Goal: Task Accomplishment & Management: Use online tool/utility

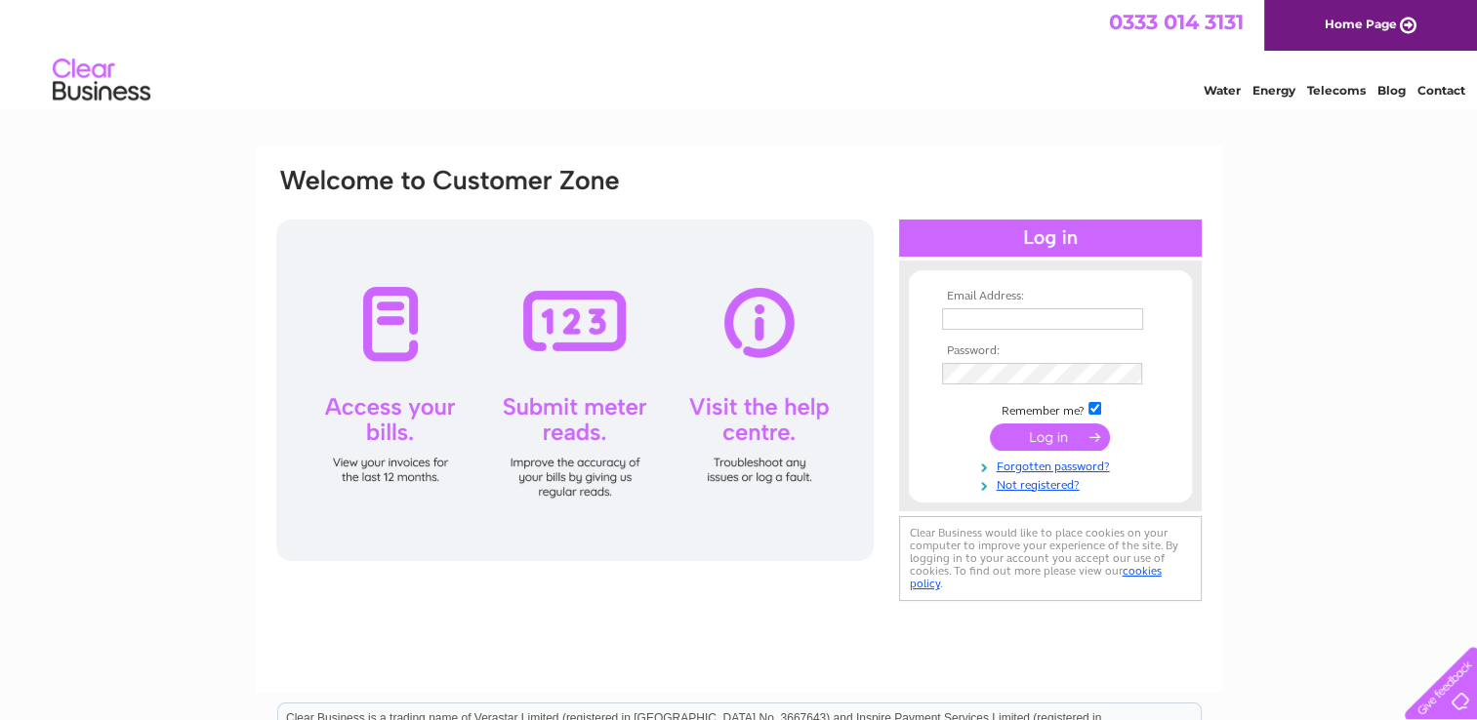
type input "[EMAIL_ADDRESS][DOMAIN_NAME]"
click at [1071, 432] on input "submit" at bounding box center [1050, 437] width 120 height 27
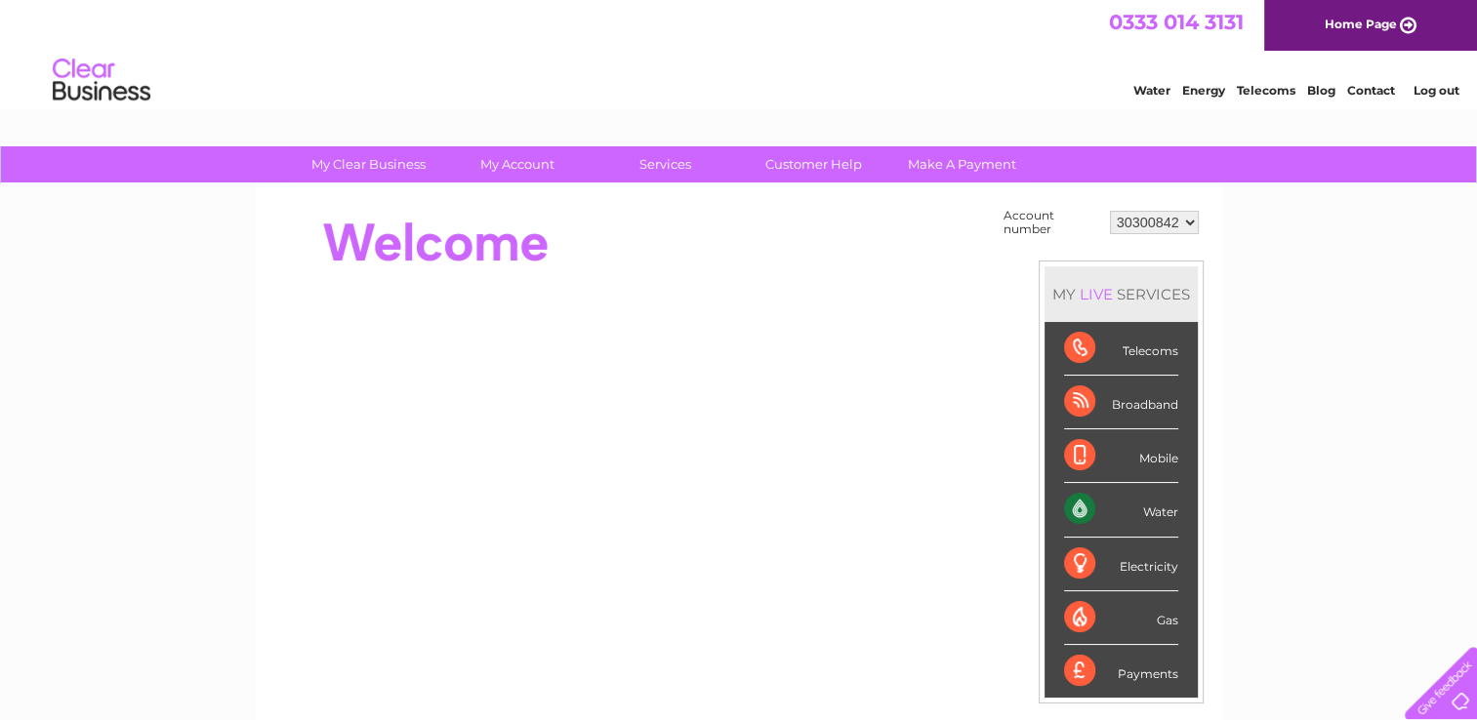
click at [1073, 502] on div "Water" at bounding box center [1121, 510] width 114 height 54
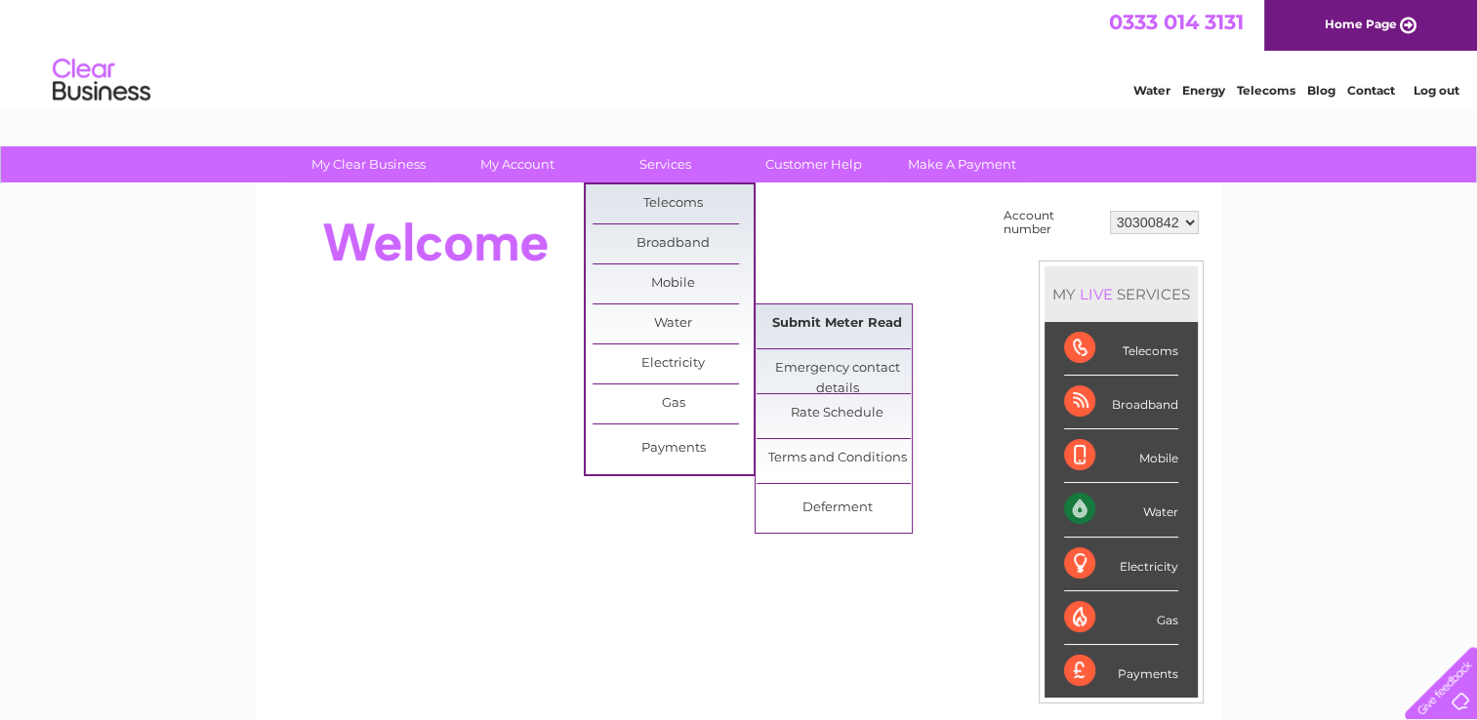
click at [816, 332] on link "Submit Meter Read" at bounding box center [836, 323] width 161 height 39
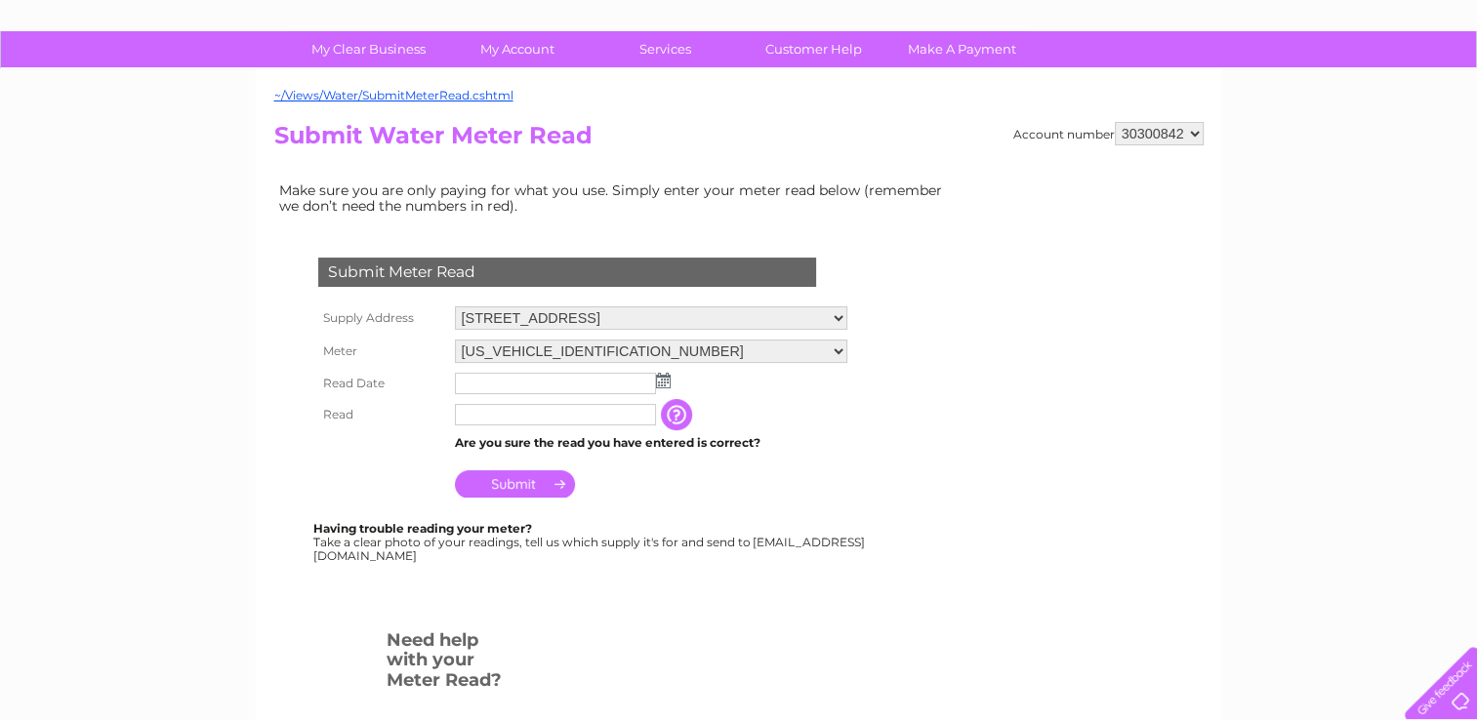
scroll to position [293, 0]
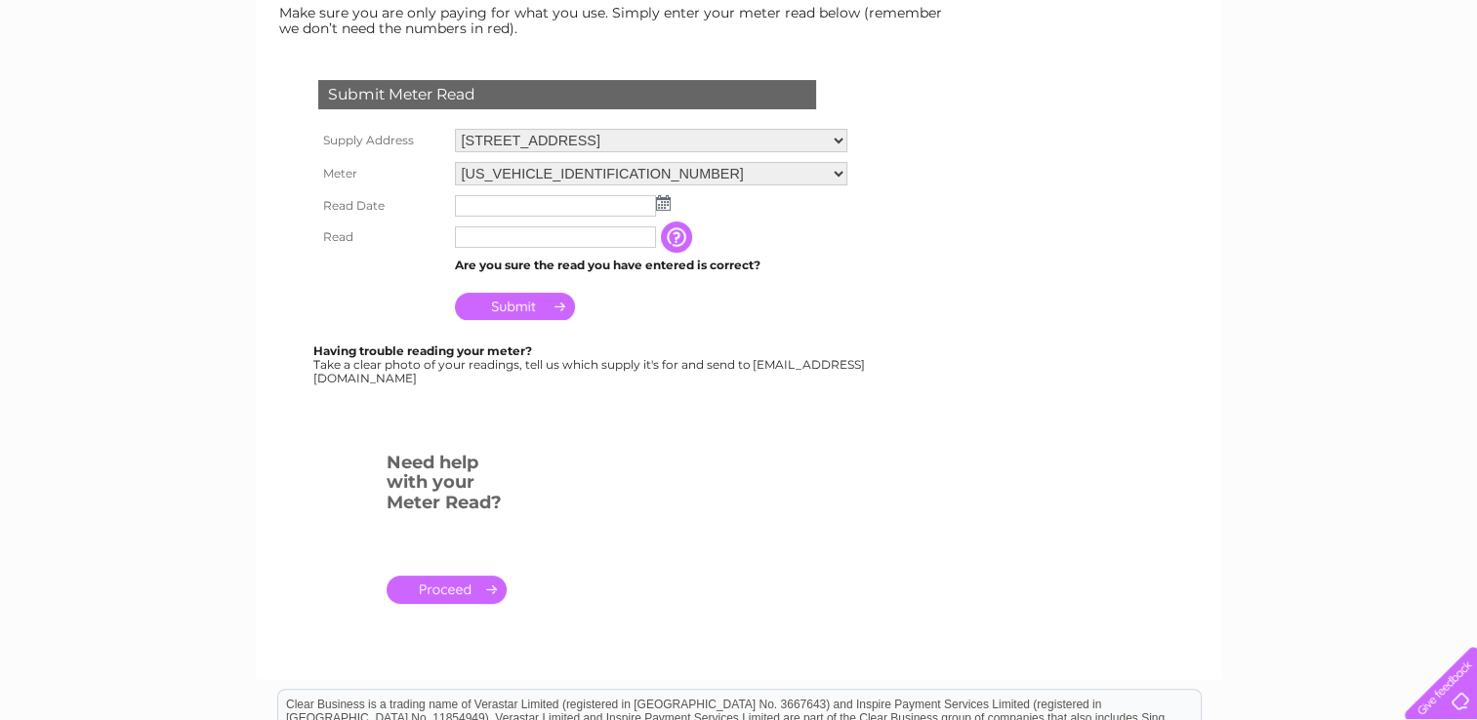
click at [664, 205] on img at bounding box center [663, 203] width 15 height 16
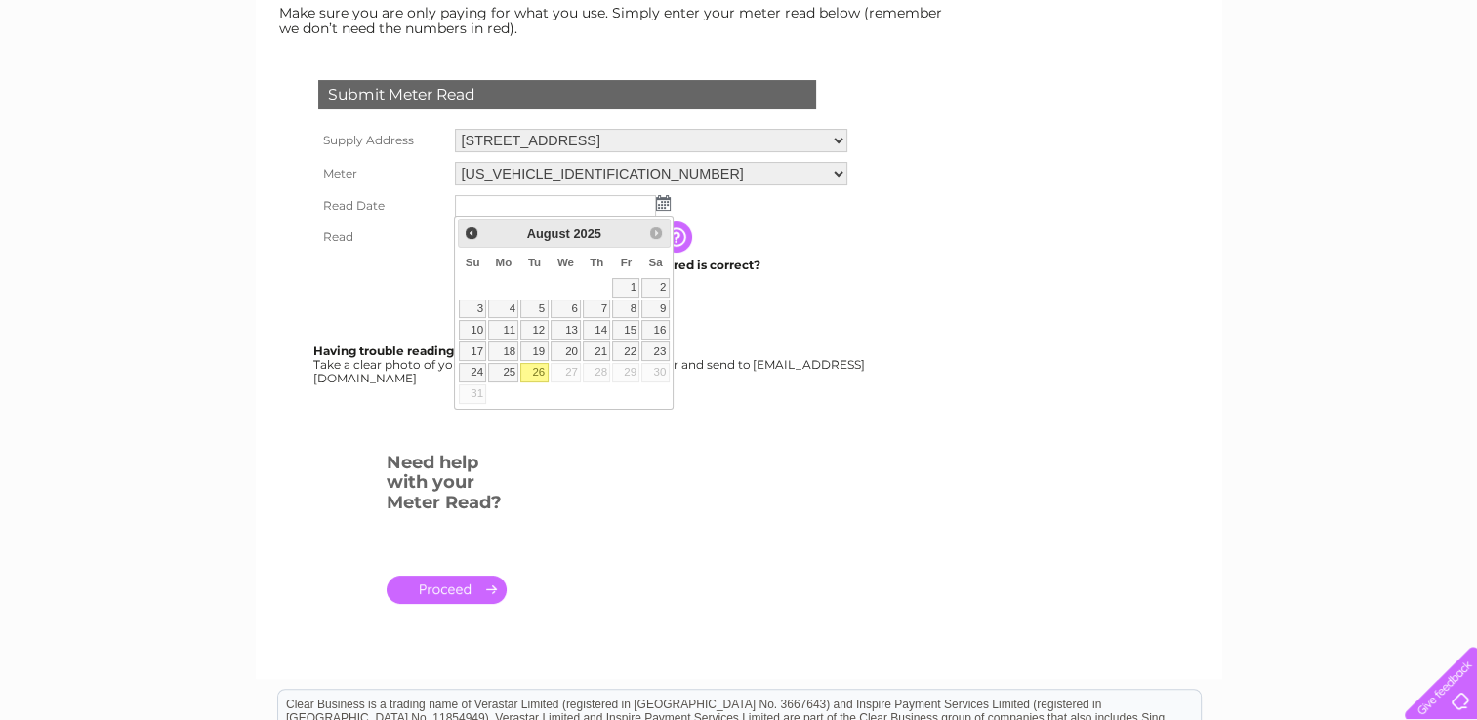
click at [535, 368] on link "26" at bounding box center [533, 373] width 27 height 20
type input "[DATE]"
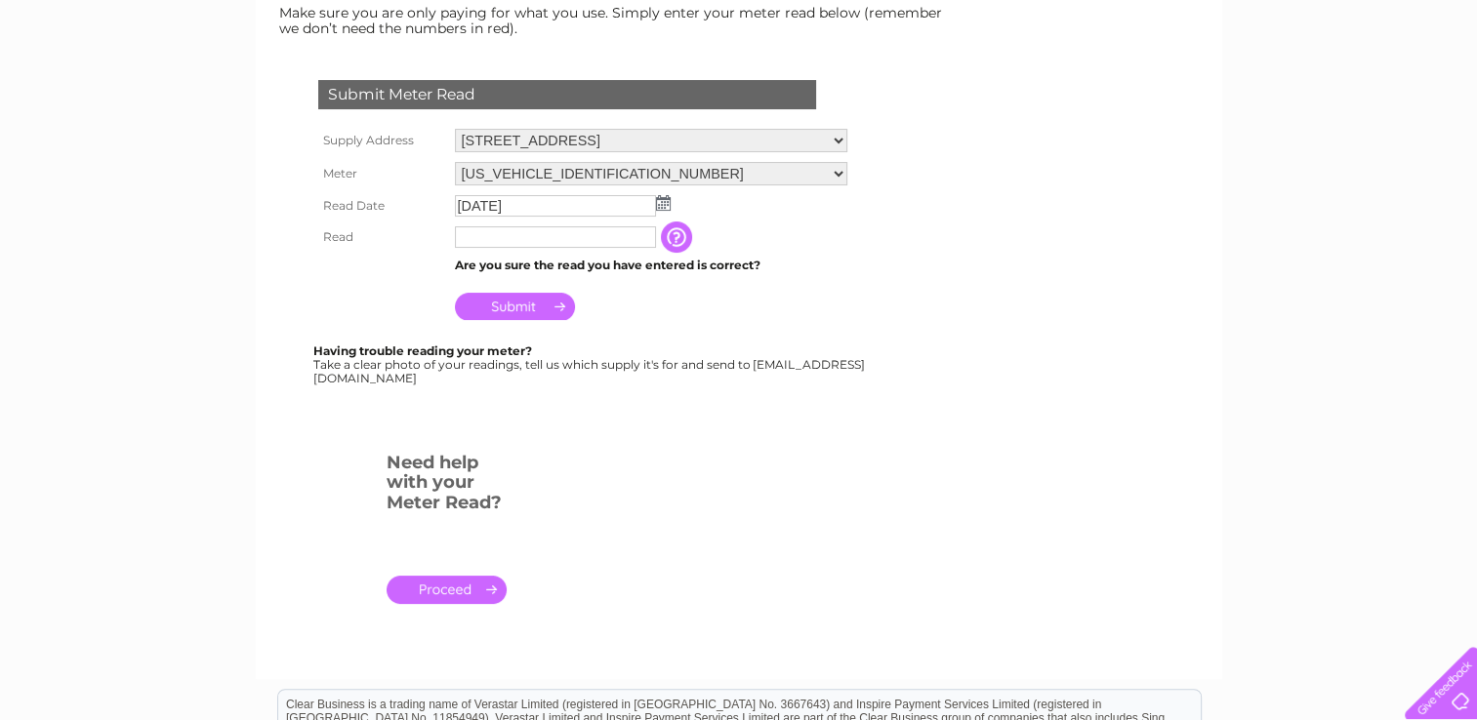
click at [603, 244] on input "text" at bounding box center [555, 236] width 201 height 21
click at [679, 240] on input "button" at bounding box center [678, 237] width 35 height 31
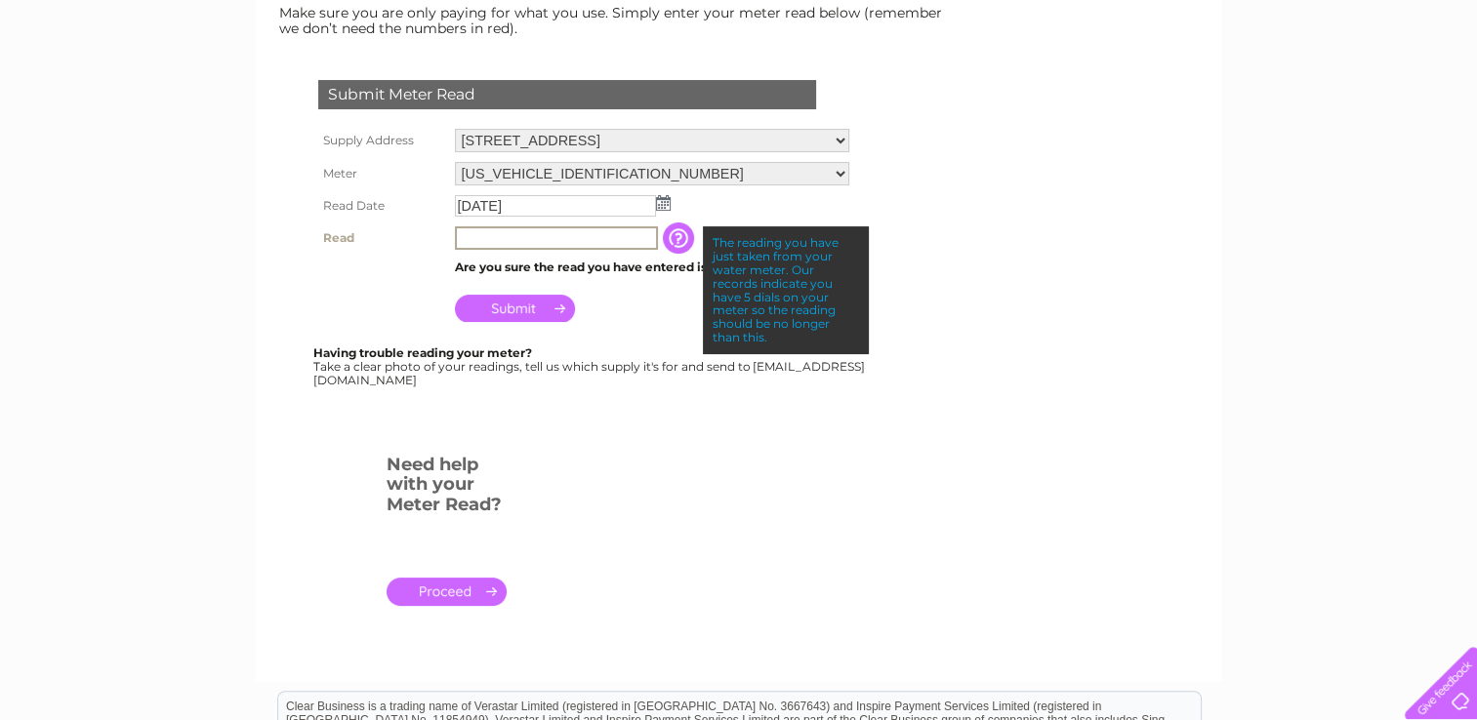
click at [592, 240] on input "text" at bounding box center [556, 237] width 203 height 23
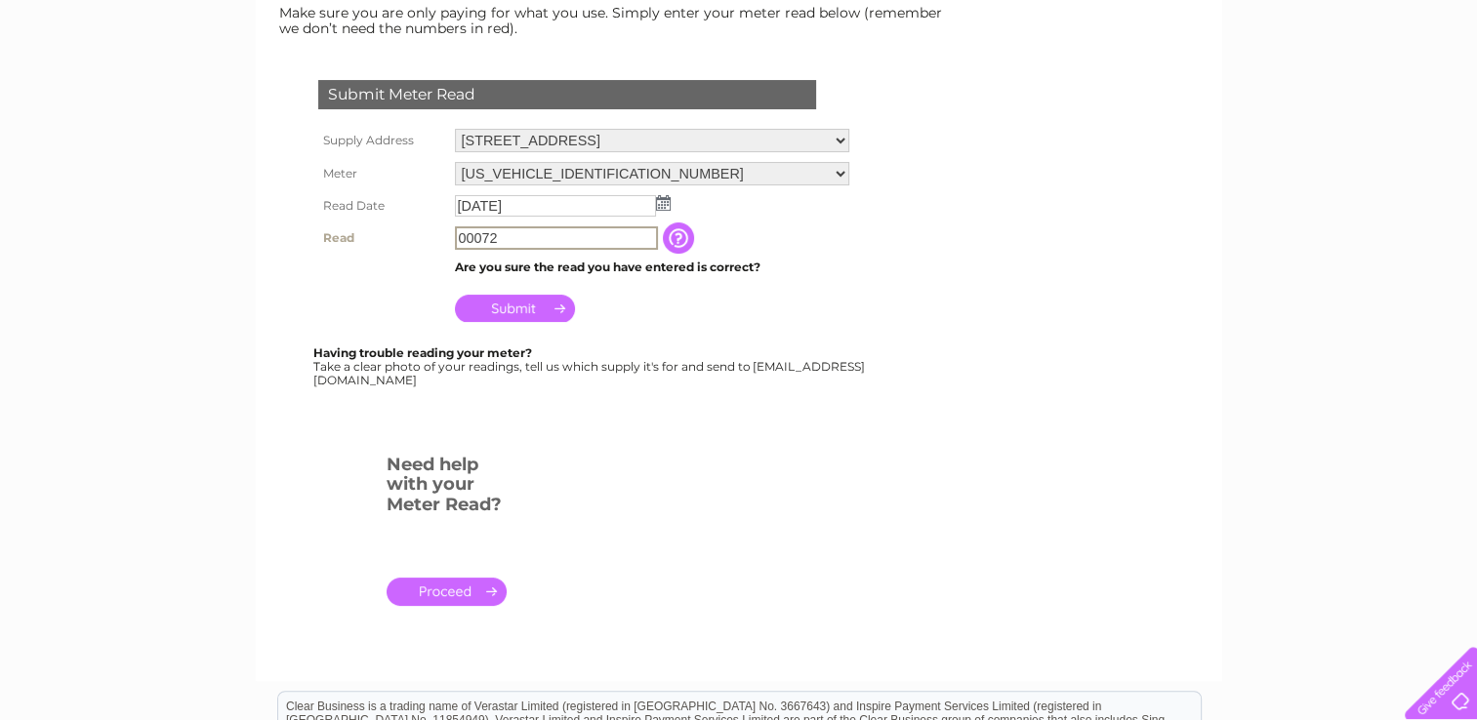
type input "00072"
click at [561, 307] on input "Submit" at bounding box center [515, 308] width 120 height 27
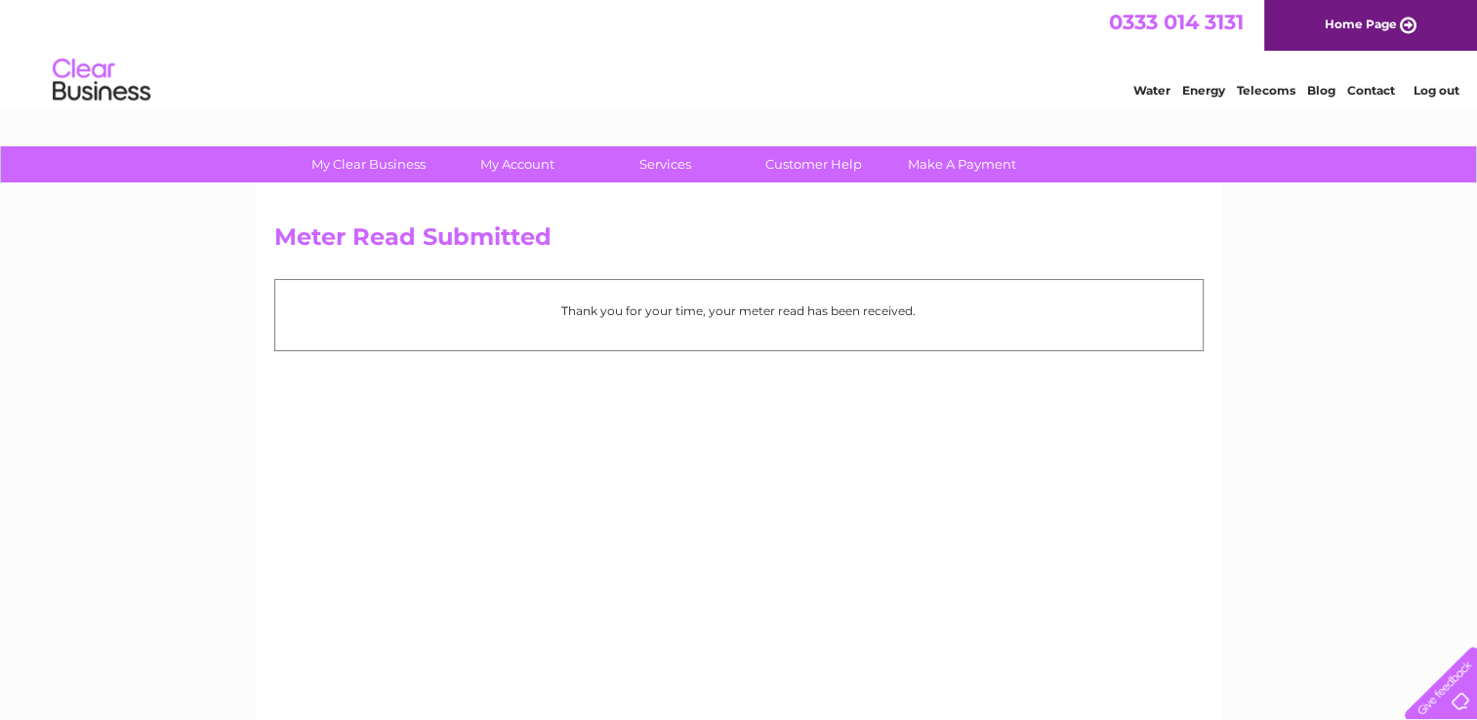
click at [1441, 84] on link "Log out" at bounding box center [1435, 90] width 46 height 15
